Goal: Answer question/provide support

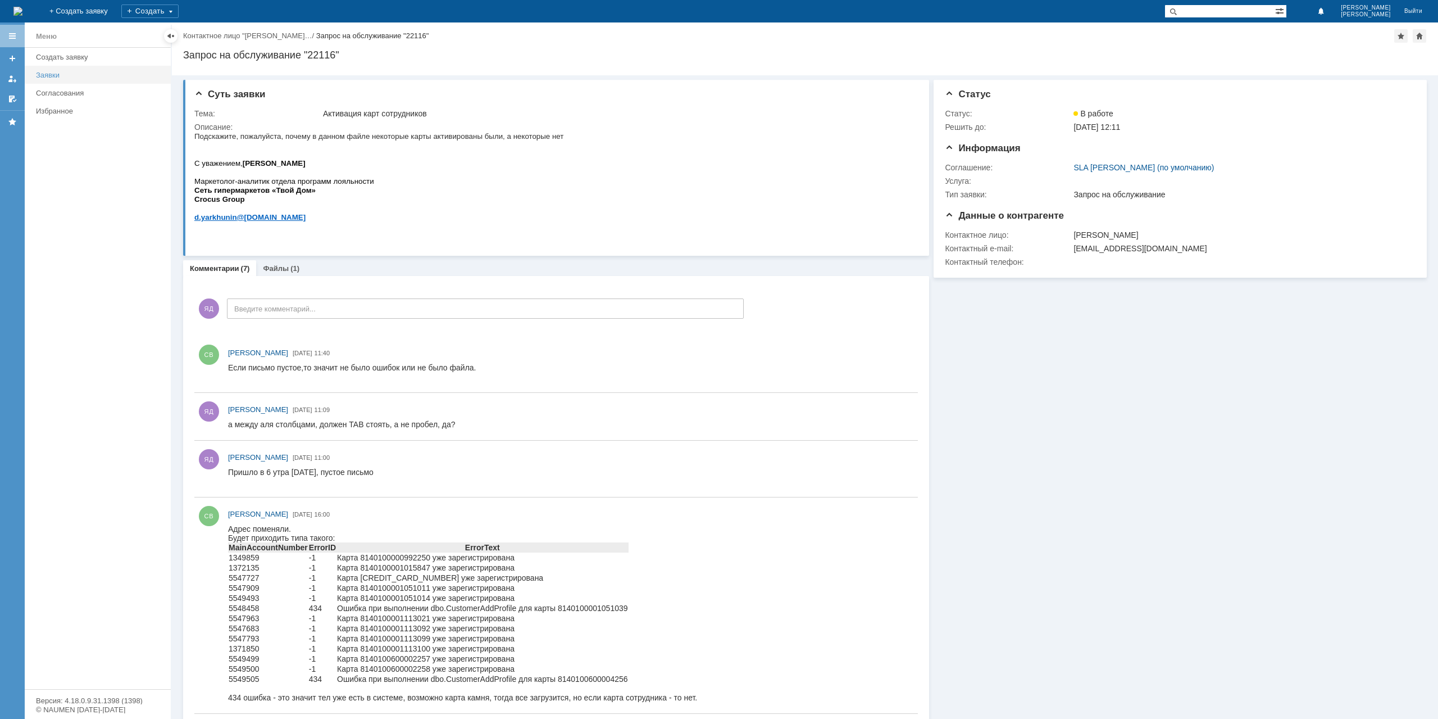
click at [53, 71] on div "Заявки" at bounding box center [100, 75] width 128 height 8
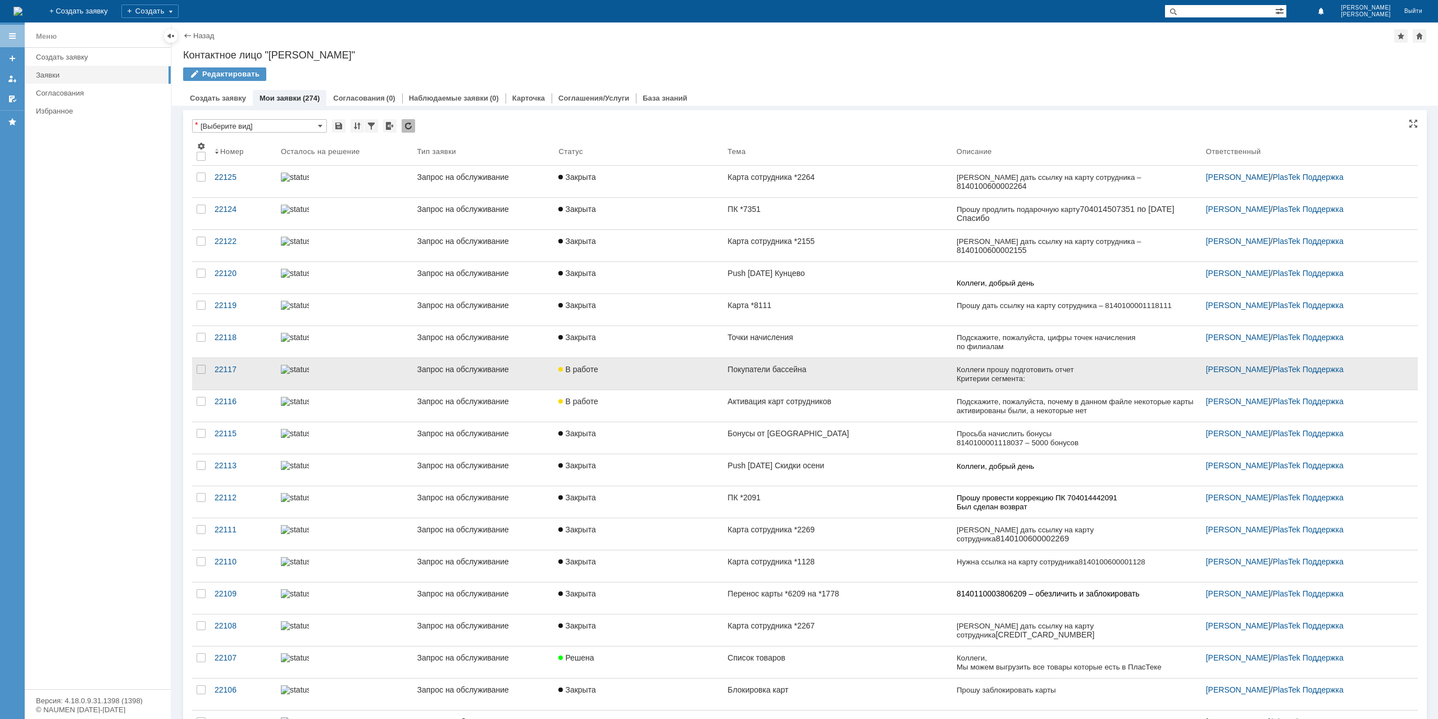
click at [692, 371] on div "В работе" at bounding box center [638, 369] width 160 height 9
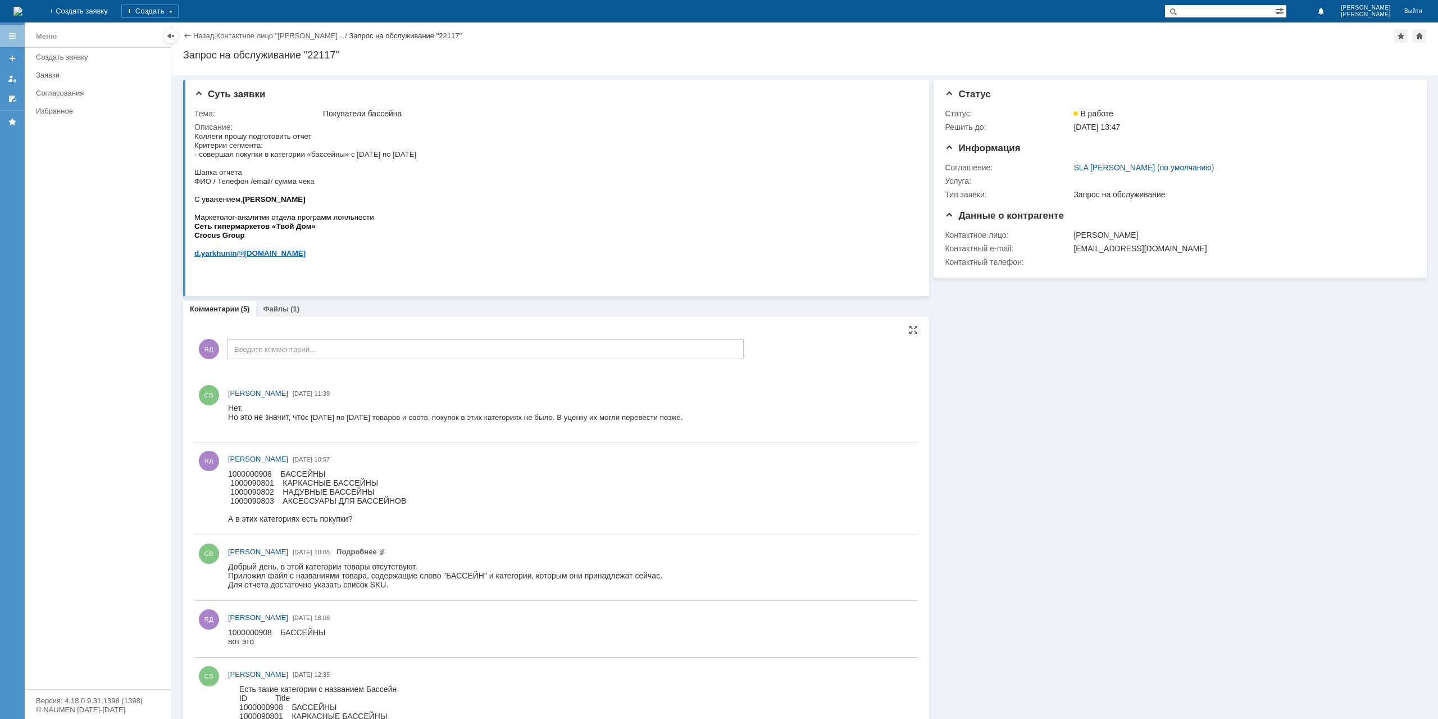
drag, startPoint x: 228, startPoint y: 416, endPoint x: 302, endPoint y: 423, distance: 73.9
drag, startPoint x: 318, startPoint y: 415, endPoint x: 694, endPoint y: 419, distance: 376.4
click at [683, 419] on span "с 01.08.24 по 31.10.24 товаров и соотв. покупок в этих категориях не было. В уц…" at bounding box center [494, 417] width 378 height 8
click at [660, 416] on span "с 01.08.24 по 31.10.24 товаров и соотв. покупок в этих категориях не было. В уц…" at bounding box center [494, 417] width 378 height 8
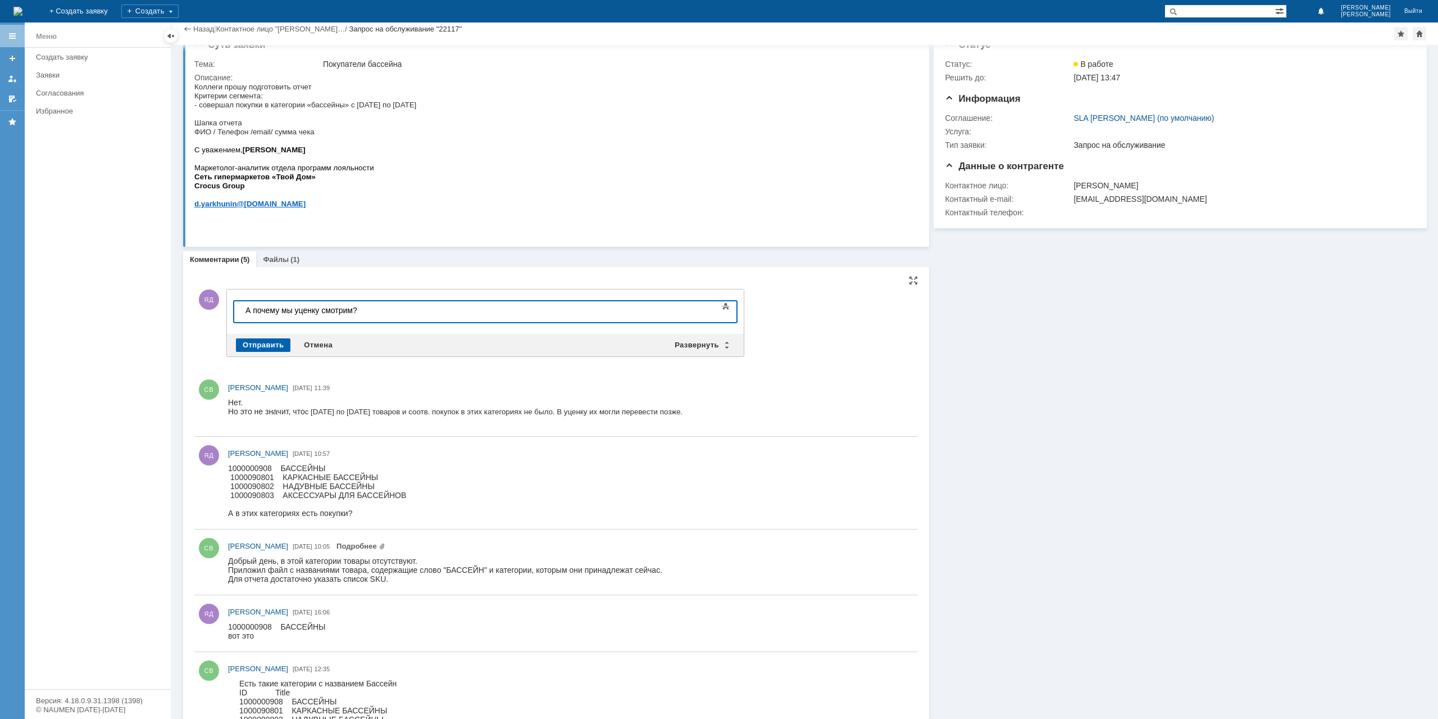
click at [260, 340] on div "Отправить" at bounding box center [263, 344] width 54 height 13
